Goal: Information Seeking & Learning: Learn about a topic

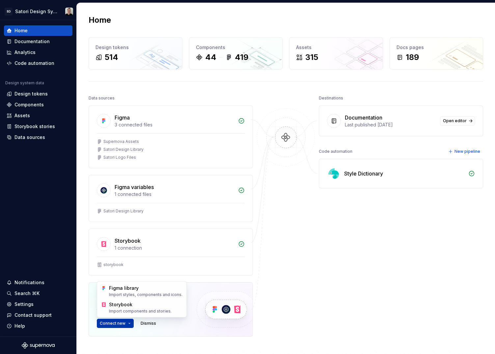
click at [128, 324] on html "SD Satori Design System Home Documentation Analytics Code automation Design sys…" at bounding box center [247, 177] width 495 height 354
click at [337, 298] on html "SD Satori Design System Home Documentation Analytics Code automation Design sys…" at bounding box center [247, 177] width 495 height 354
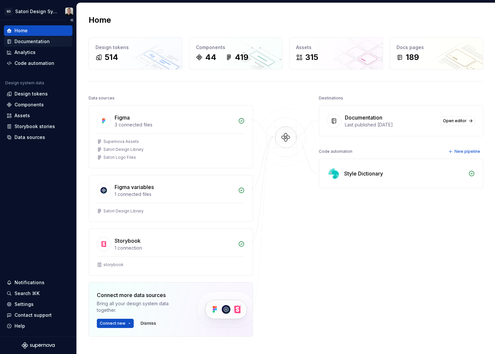
click at [37, 44] on div "Documentation" at bounding box center [31, 41] width 35 height 7
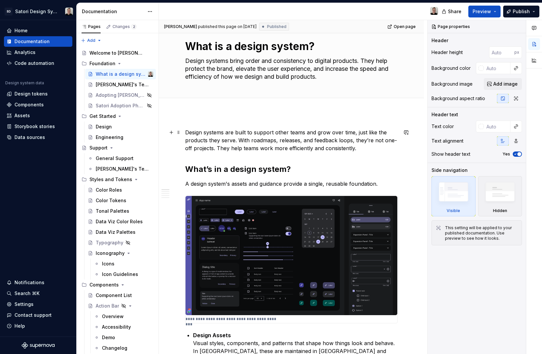
scroll to position [17, 0]
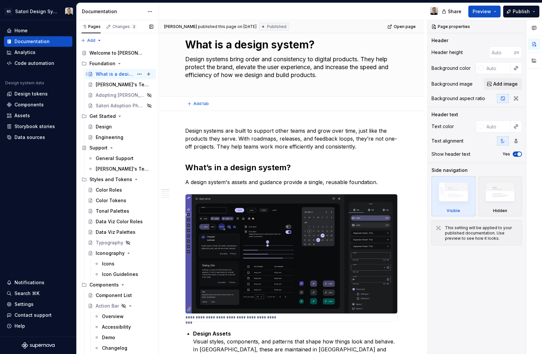
type textarea "*"
click at [31, 102] on div "Components" at bounding box center [28, 104] width 29 height 7
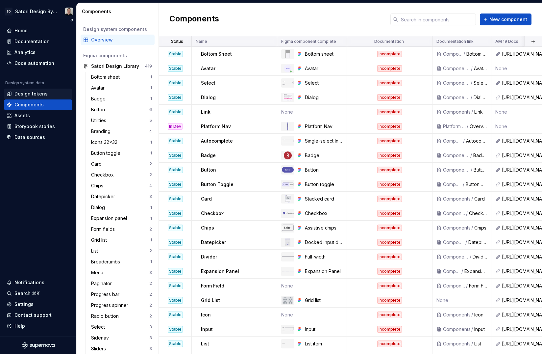
click at [34, 95] on div "Design tokens" at bounding box center [30, 94] width 33 height 7
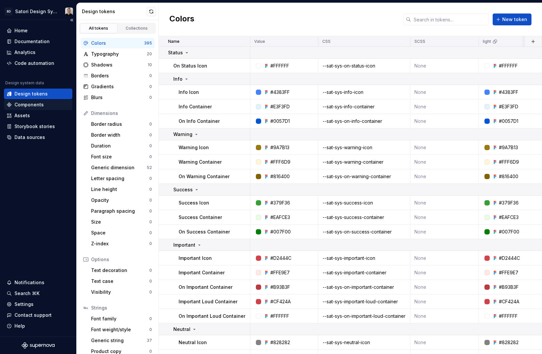
click at [31, 105] on div "Components" at bounding box center [28, 104] width 29 height 7
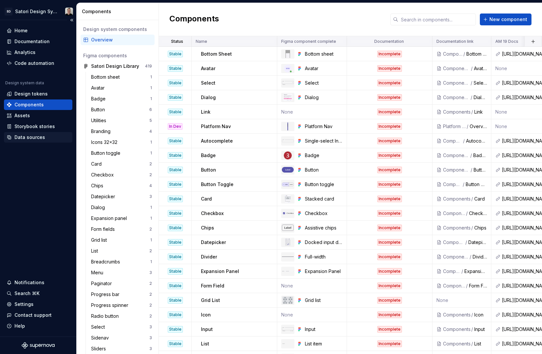
click at [29, 133] on div "Data sources" at bounding box center [38, 137] width 68 height 11
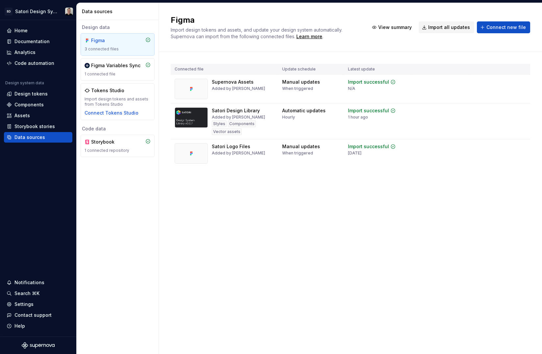
click at [420, 45] on div "Figma Import design tokens and assets, and update your design system automatica…" at bounding box center [350, 27] width 383 height 49
click at [453, 32] on button "Import all updates" at bounding box center [447, 27] width 56 height 12
